Goal: Find specific page/section: Find specific page/section

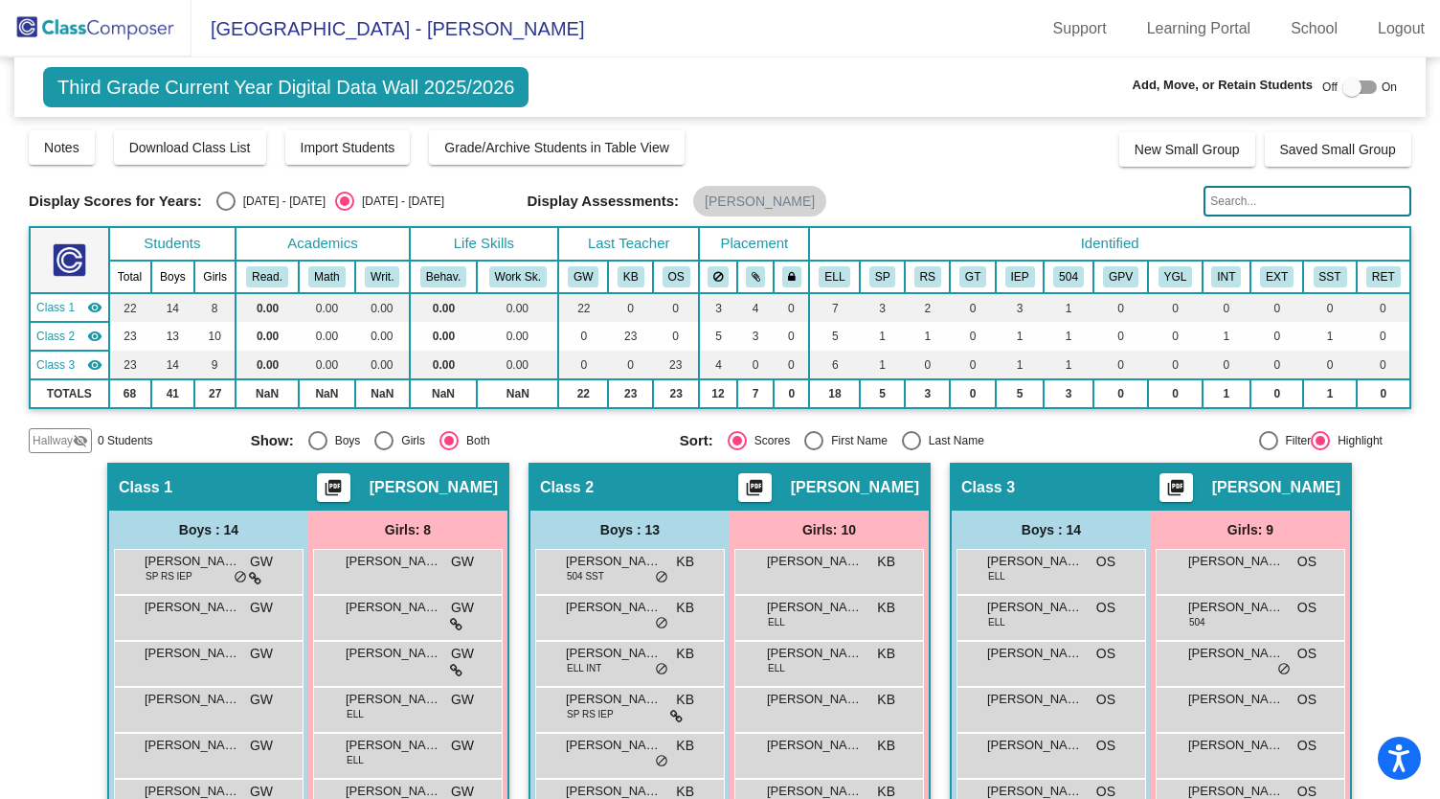
scroll to position [63, 0]
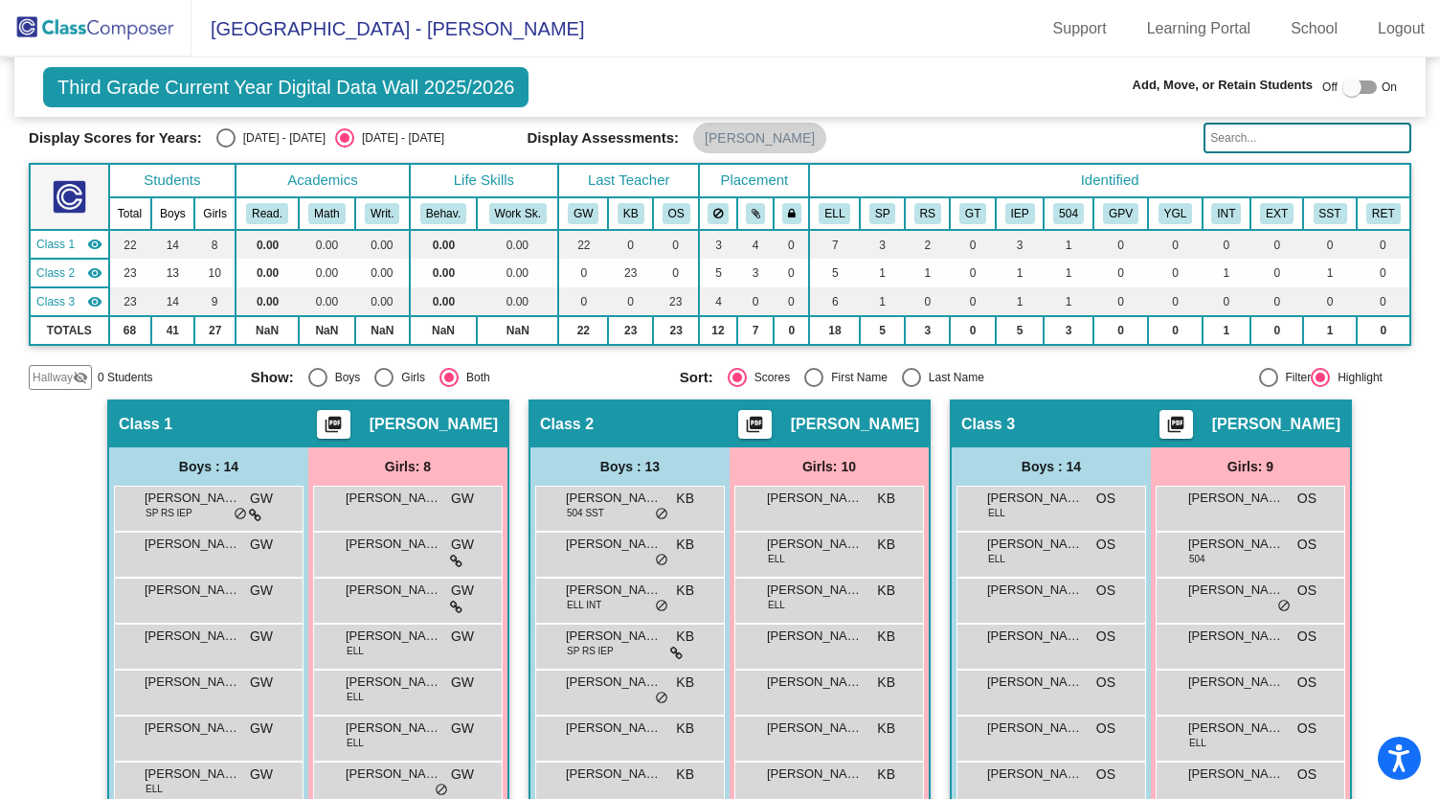
click at [82, 18] on img at bounding box center [95, 28] width 191 height 56
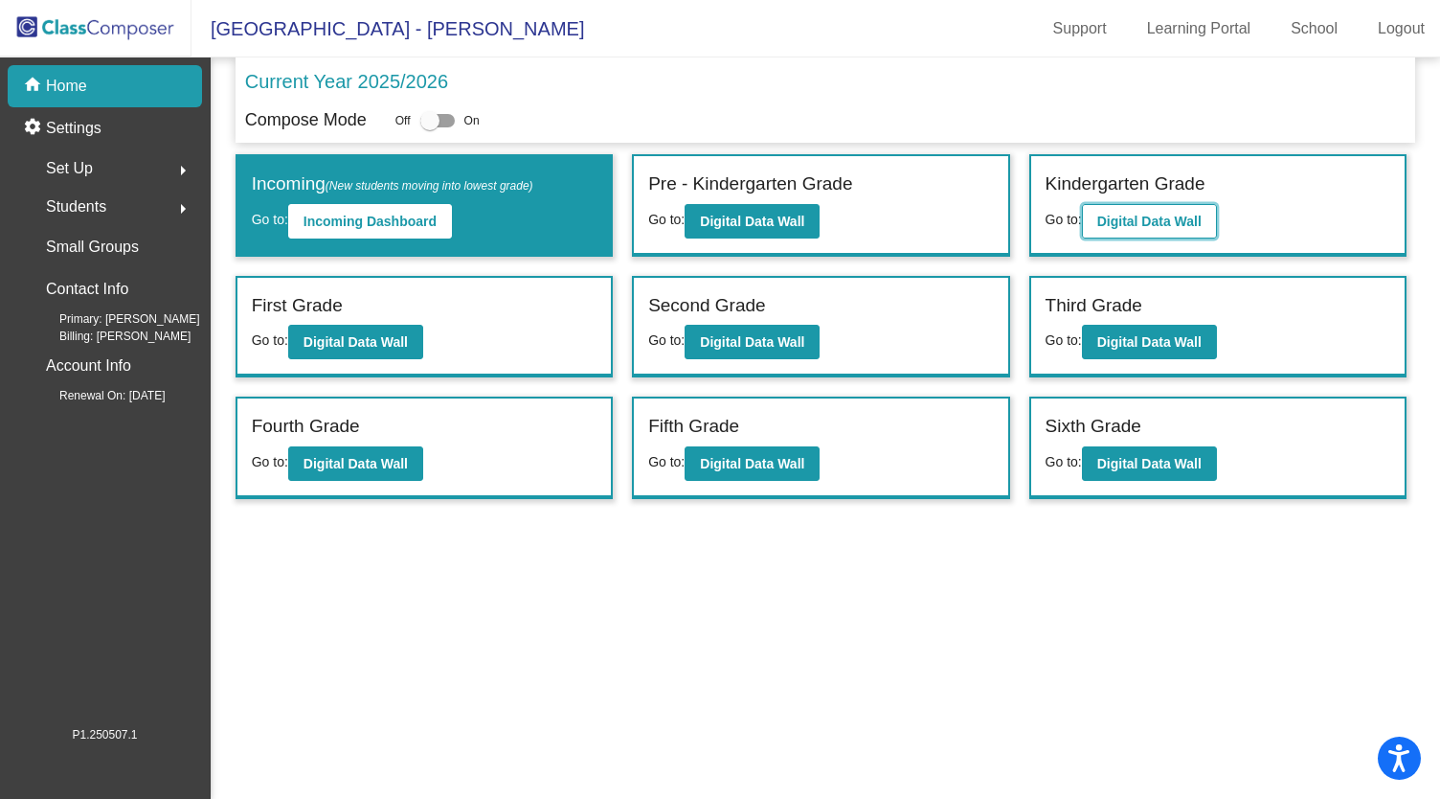
click at [1134, 218] on b "Digital Data Wall" at bounding box center [1149, 221] width 104 height 15
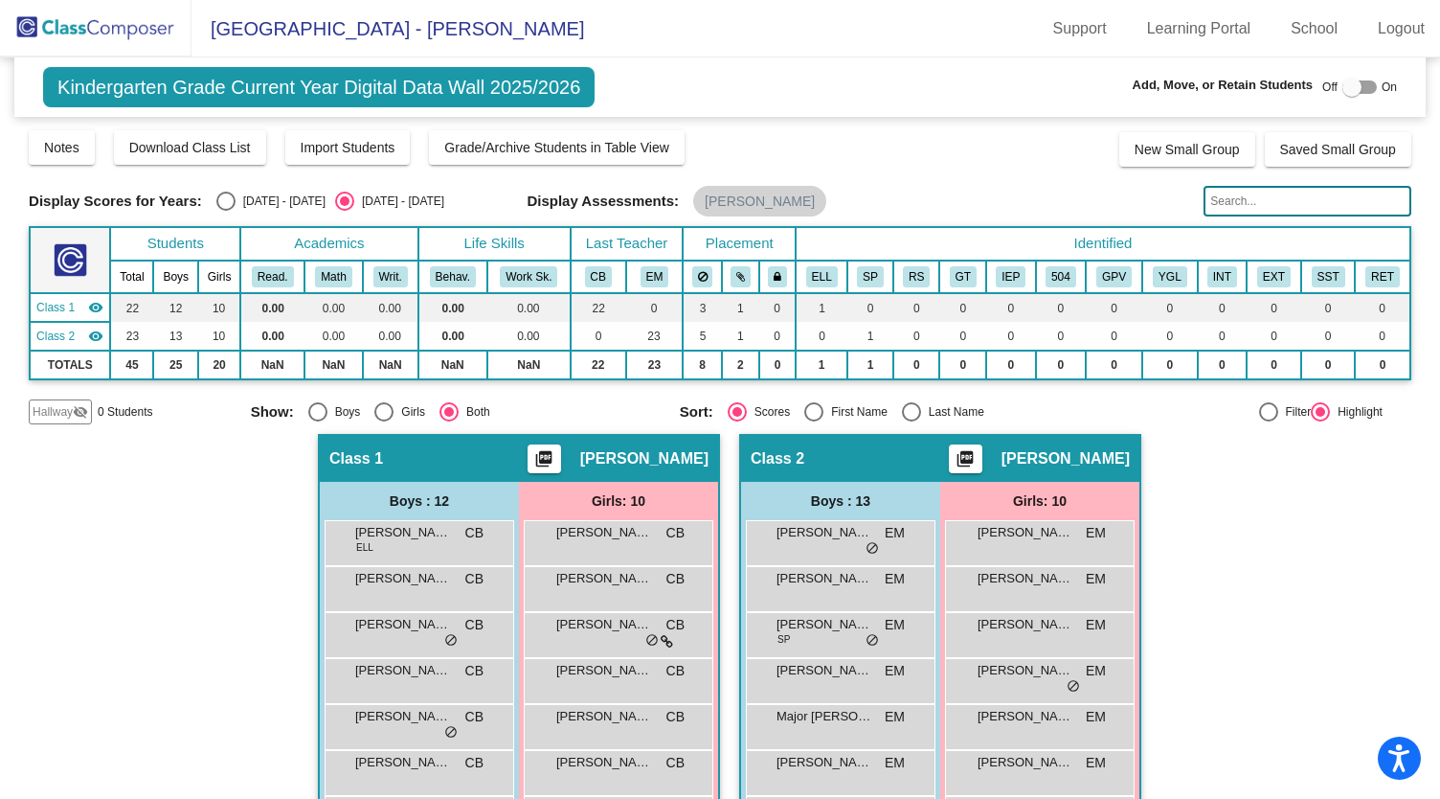
click at [87, 16] on img at bounding box center [95, 28] width 191 height 56
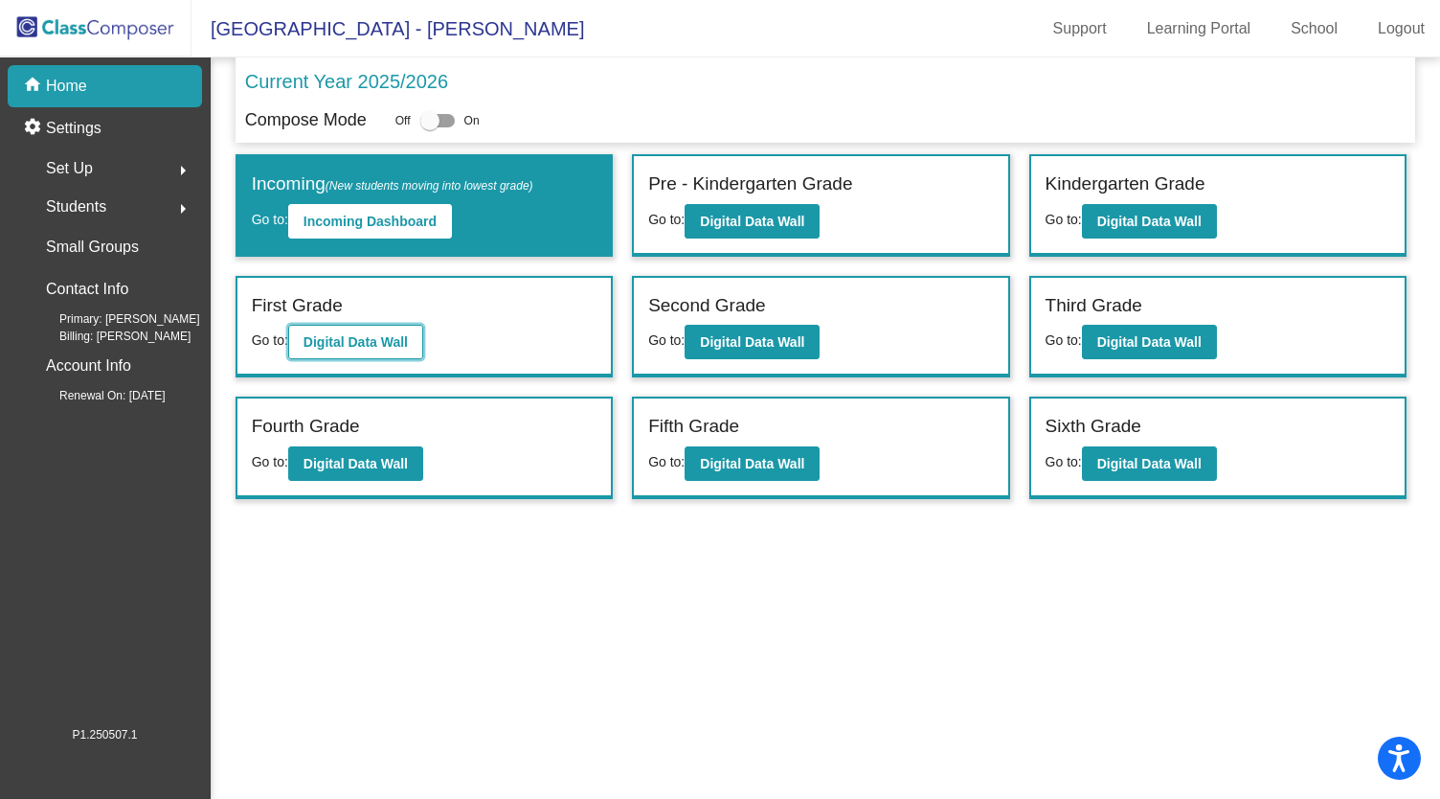
click at [354, 344] on b "Digital Data Wall" at bounding box center [356, 341] width 104 height 15
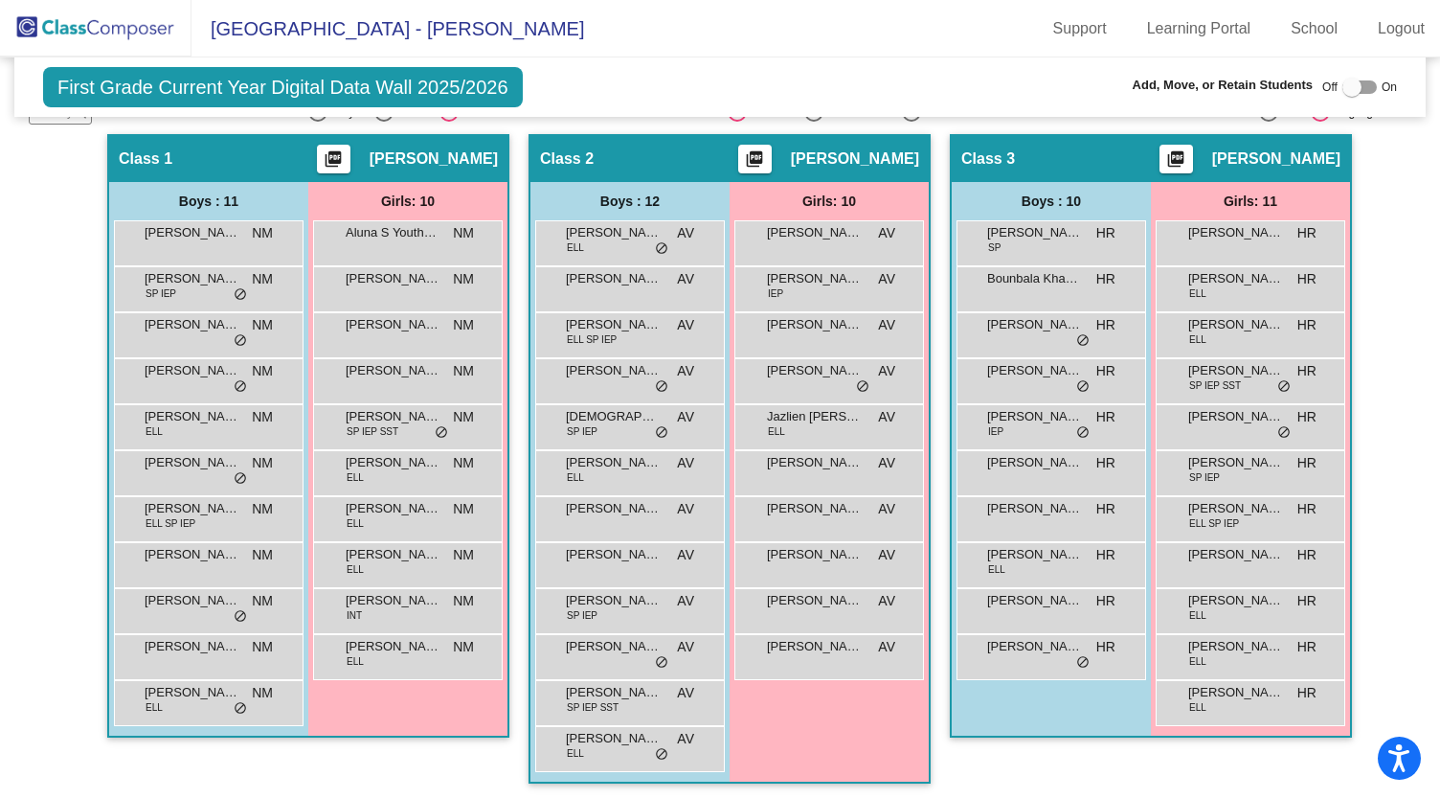
scroll to position [330, 0]
